Goal: Go to known website: Go to known website

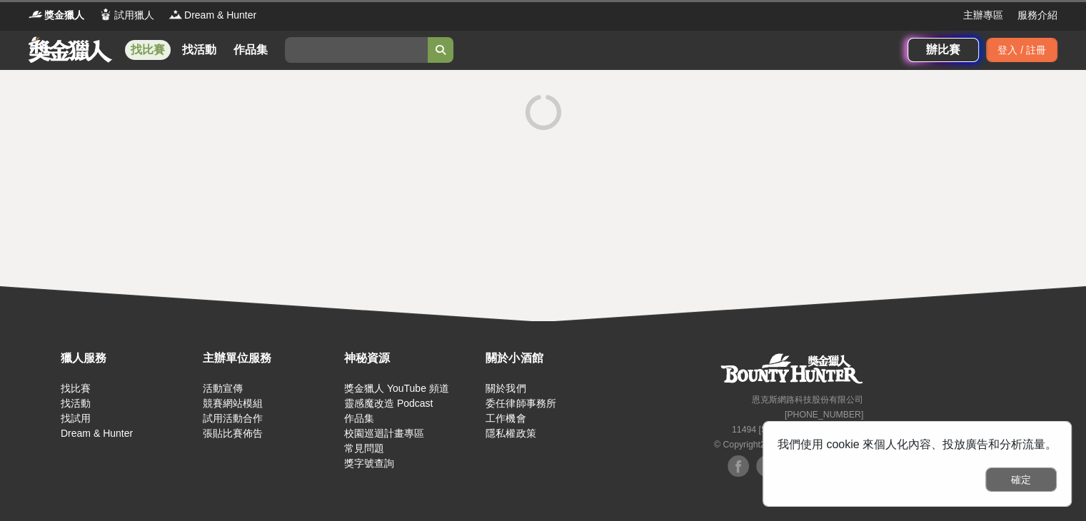
click at [1038, 475] on button "確定" at bounding box center [1021, 480] width 71 height 24
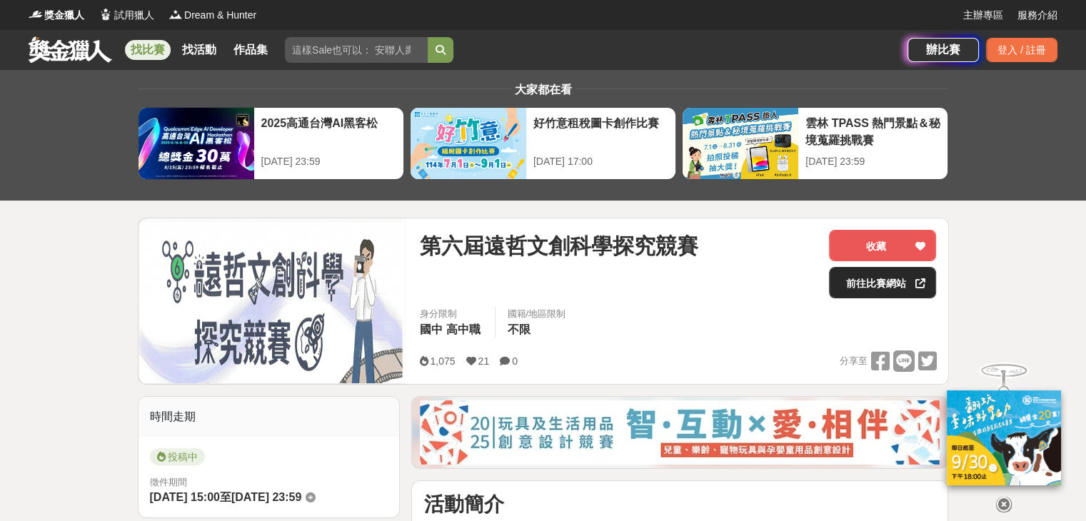
click at [873, 281] on link "前往比賽網站" at bounding box center [882, 282] width 107 height 31
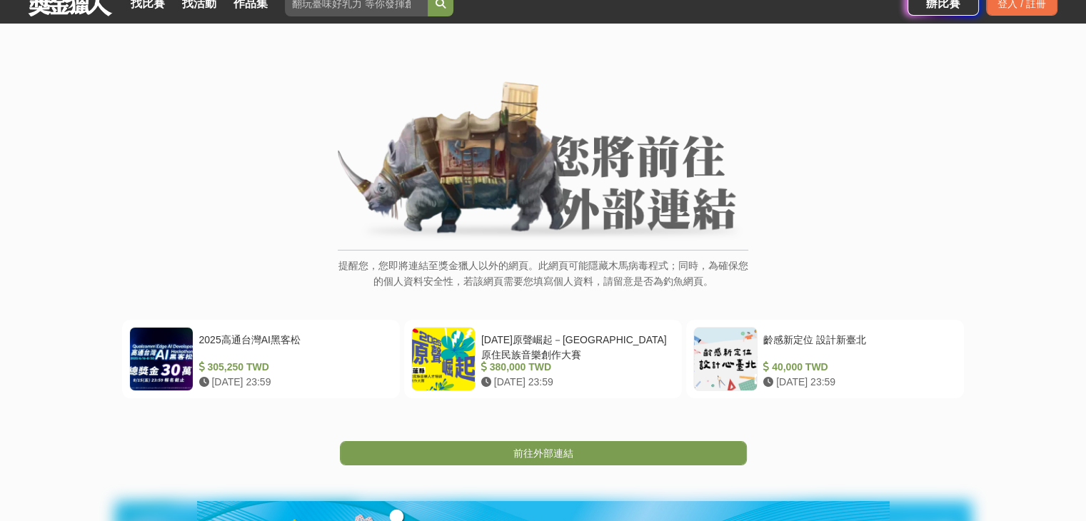
scroll to position [71, 0]
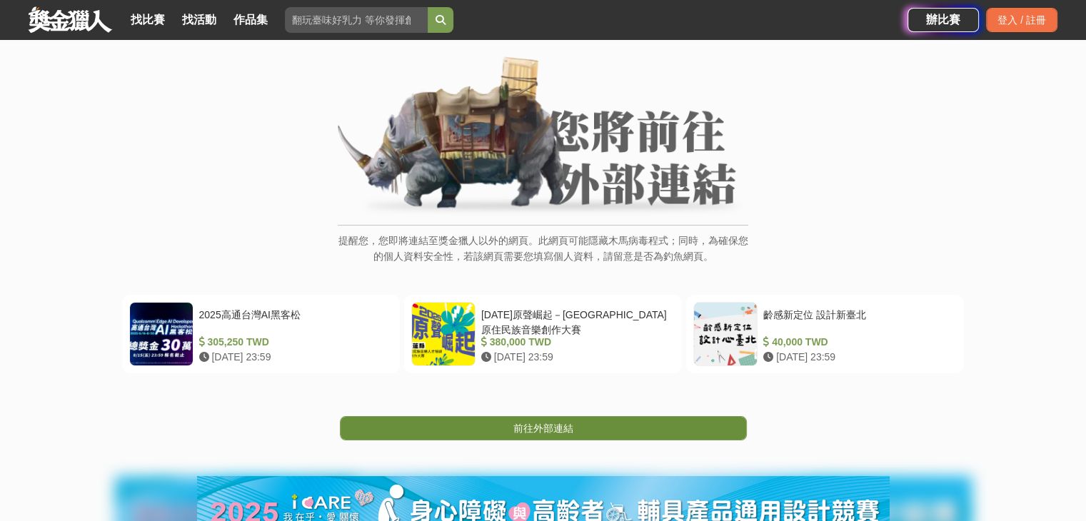
click at [523, 425] on span "前往外部連結" at bounding box center [544, 428] width 60 height 11
